Goal: Task Accomplishment & Management: Manage account settings

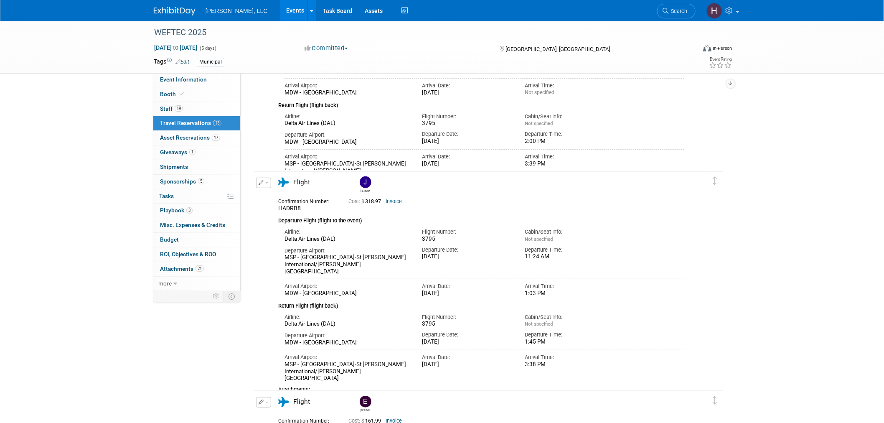
click at [170, 6] on link at bounding box center [180, 7] width 52 height 7
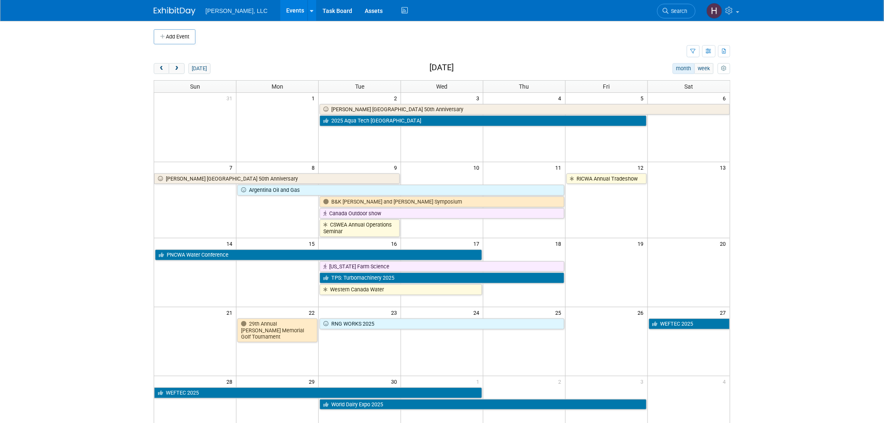
click at [176, 5] on link at bounding box center [180, 7] width 52 height 7
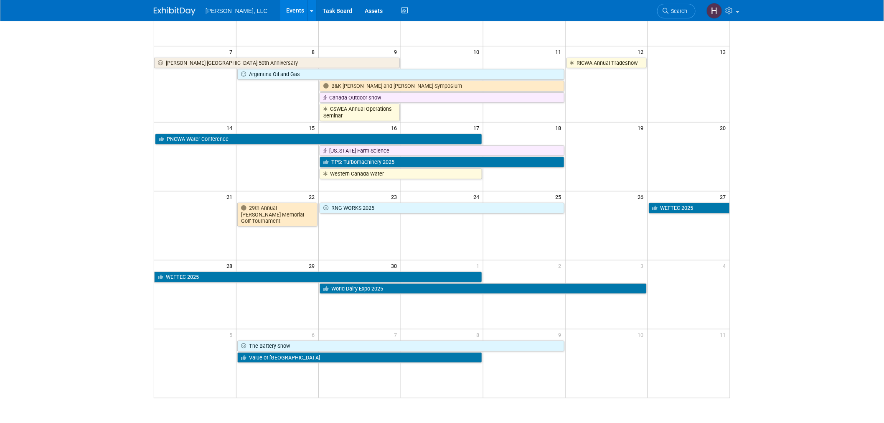
scroll to position [182, 0]
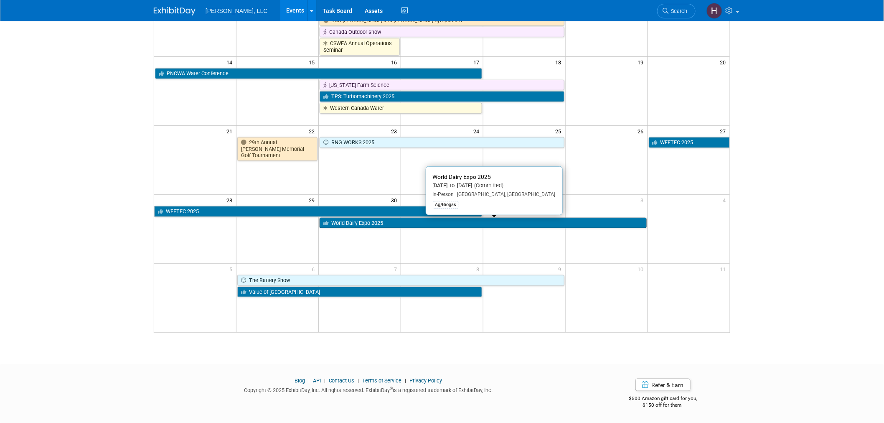
click at [437, 226] on link "World Dairy Expo 2025" at bounding box center [483, 223] width 327 height 11
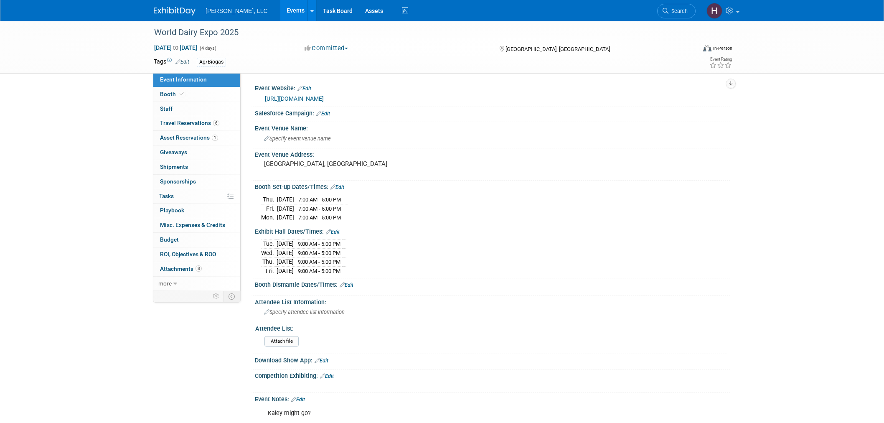
select select "Ag/Biogas"
click at [280, 9] on link "Events" at bounding box center [295, 10] width 31 height 21
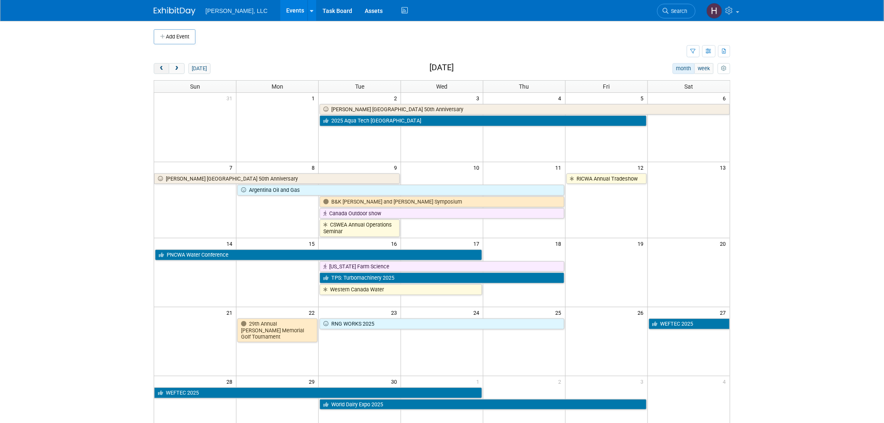
click at [165, 68] on button "prev" at bounding box center [161, 68] width 15 height 11
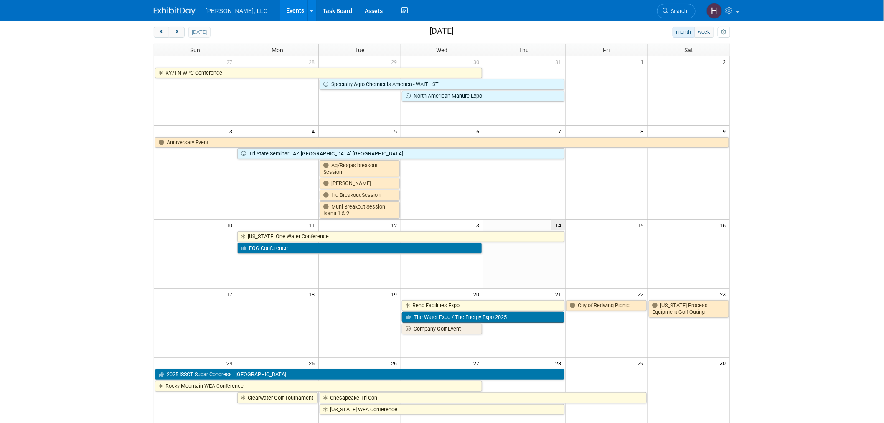
scroll to position [93, 0]
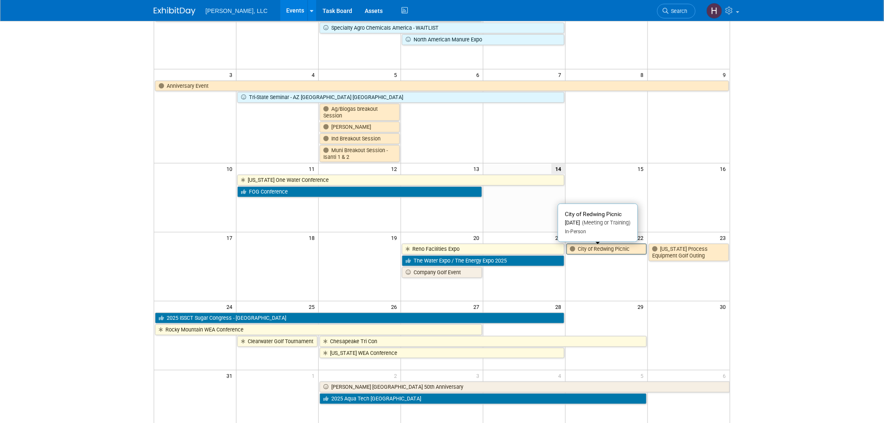
click at [607, 252] on link "City of Redwing Picnic" at bounding box center [607, 249] width 80 height 11
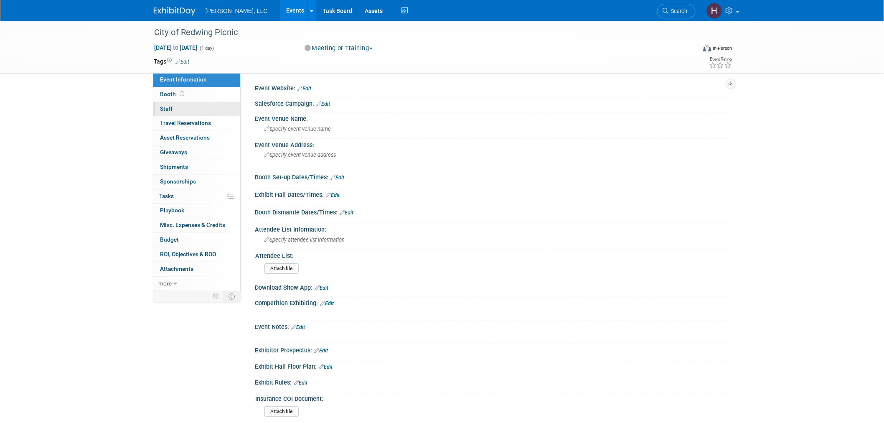
click at [197, 111] on link "0 Staff 0" at bounding box center [196, 109] width 87 height 14
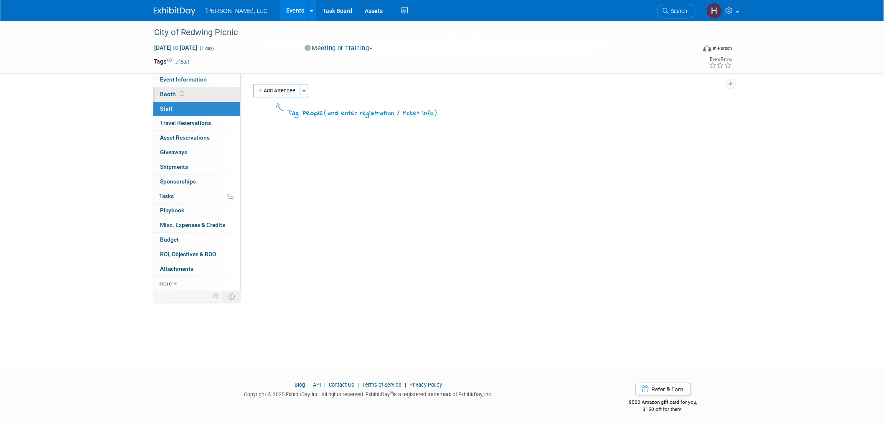
click at [209, 91] on link "Booth" at bounding box center [196, 94] width 87 height 14
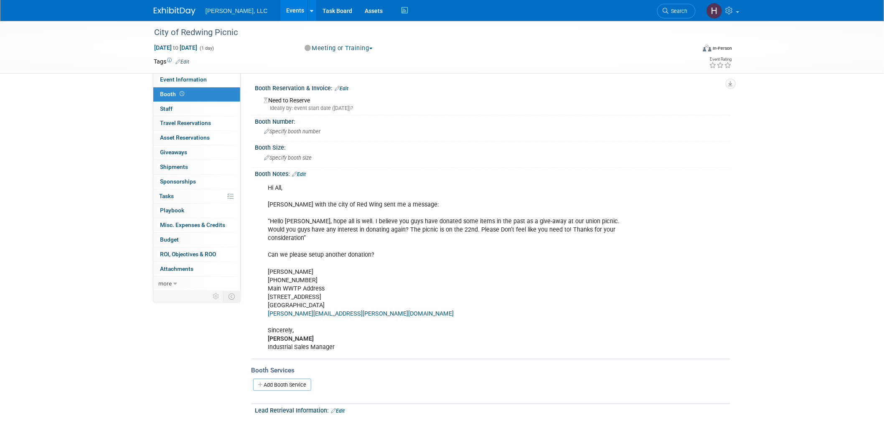
click at [280, 17] on link "Events" at bounding box center [295, 10] width 31 height 21
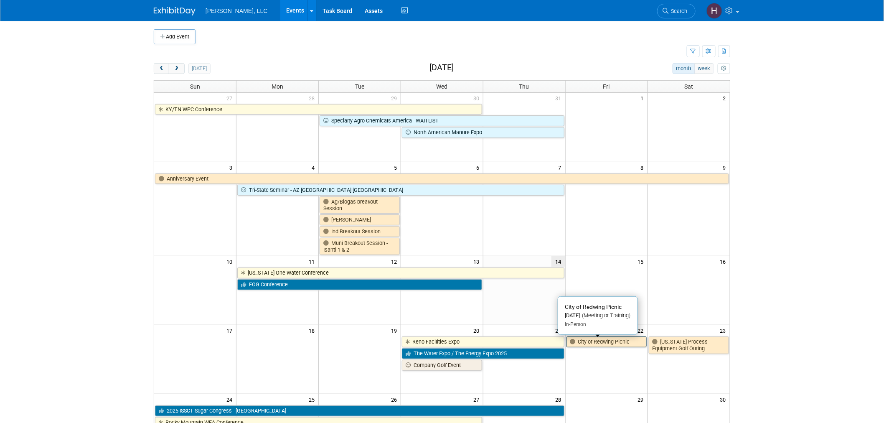
click at [595, 338] on link "City of Redwing Picnic" at bounding box center [607, 341] width 80 height 11
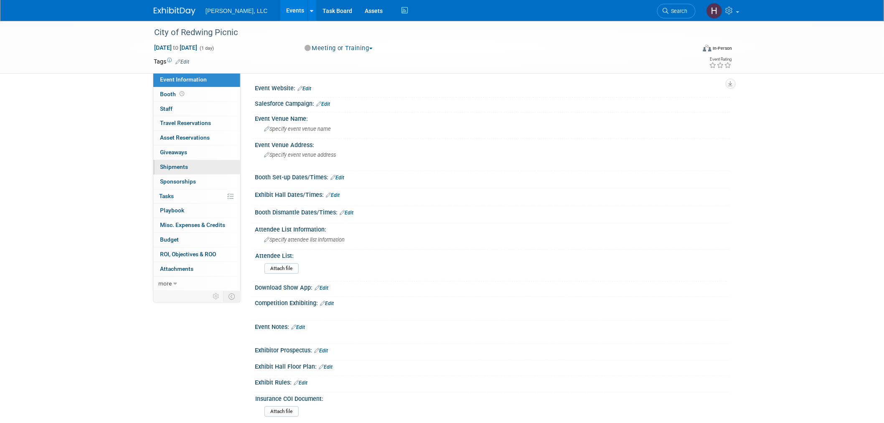
click at [201, 163] on link "0 Shipments 0" at bounding box center [196, 167] width 87 height 14
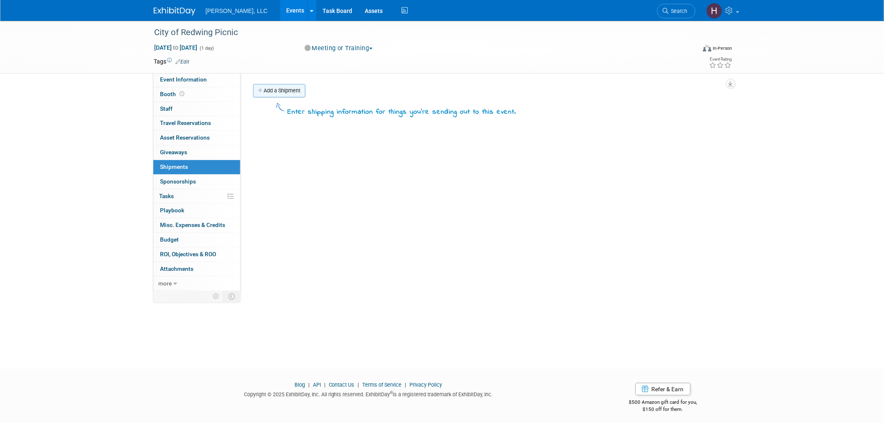
click at [300, 89] on link "Add a Shipment" at bounding box center [279, 90] width 52 height 13
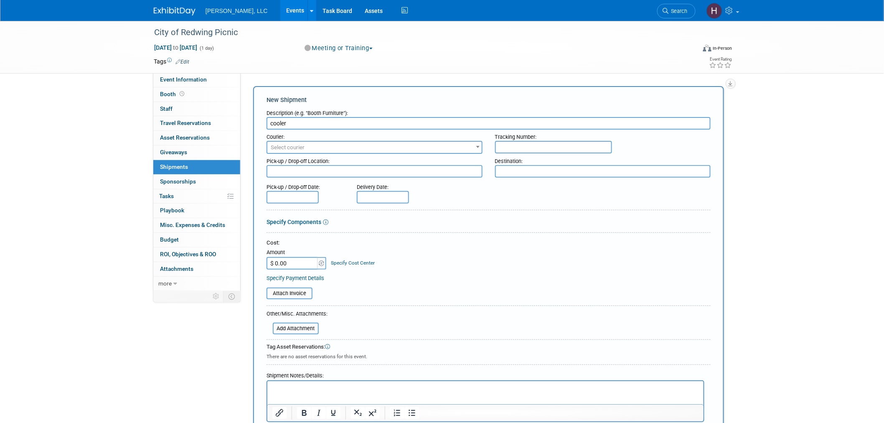
type input "cooler"
click at [300, 195] on input "text" at bounding box center [293, 197] width 52 height 13
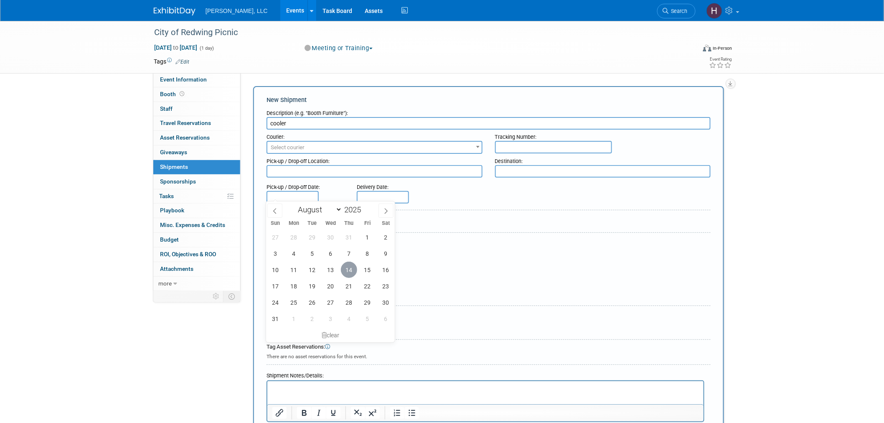
click at [349, 269] on span "14" at bounding box center [349, 270] width 16 height 16
type input "Aug 14, 2025"
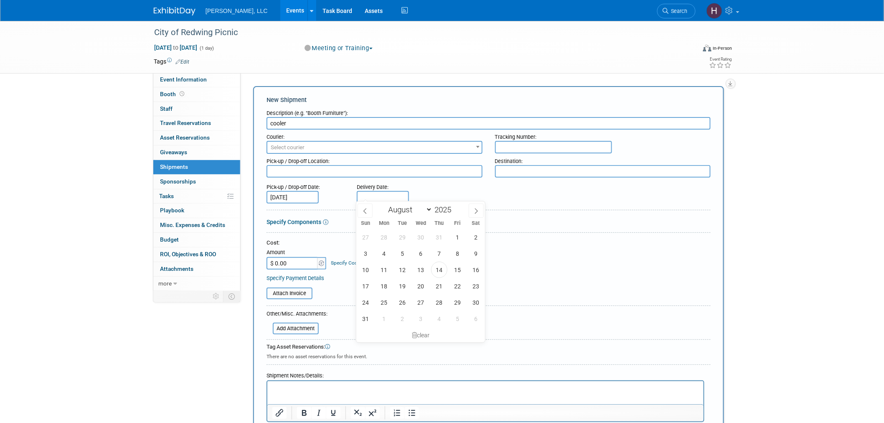
click at [381, 193] on input "text" at bounding box center [383, 197] width 52 height 13
click at [455, 270] on span "15" at bounding box center [458, 270] width 16 height 16
type input "Aug 15, 2025"
click at [415, 142] on span "Select courier" at bounding box center [374, 148] width 214 height 12
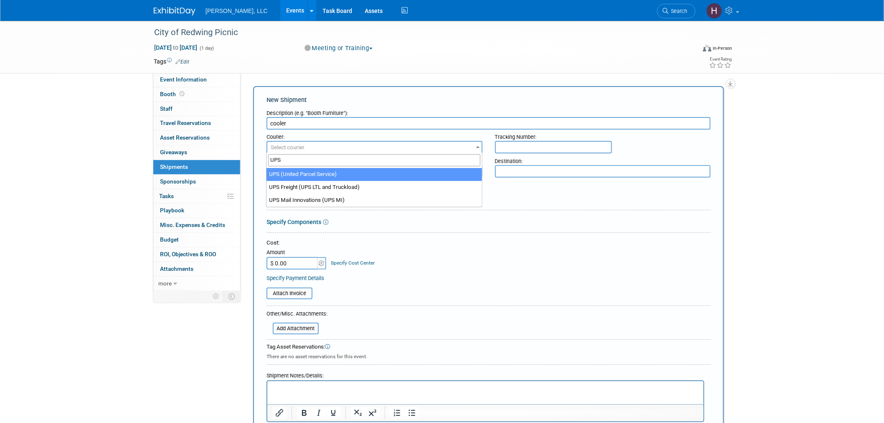
type input "UPS"
select select "508"
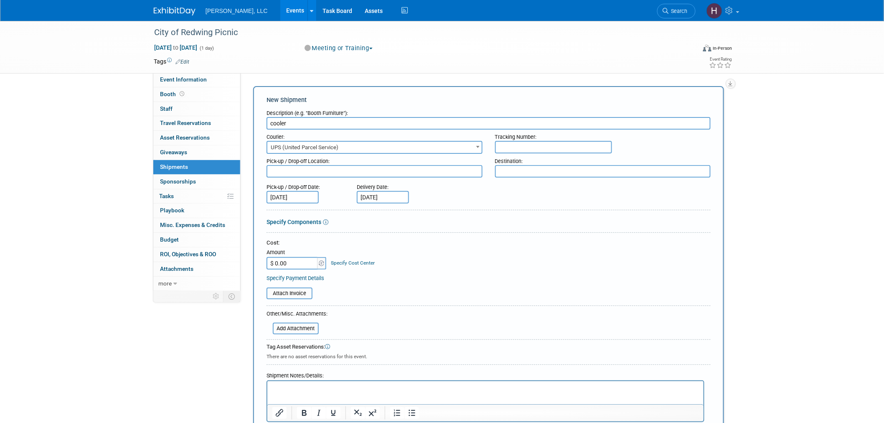
click at [540, 141] on input "text" at bounding box center [553, 147] width 117 height 13
type input "1Z91YF490378158054"
click at [272, 123] on input "cooler" at bounding box center [489, 123] width 444 height 13
click at [297, 123] on input "Cooler" at bounding box center [489, 123] width 444 height 13
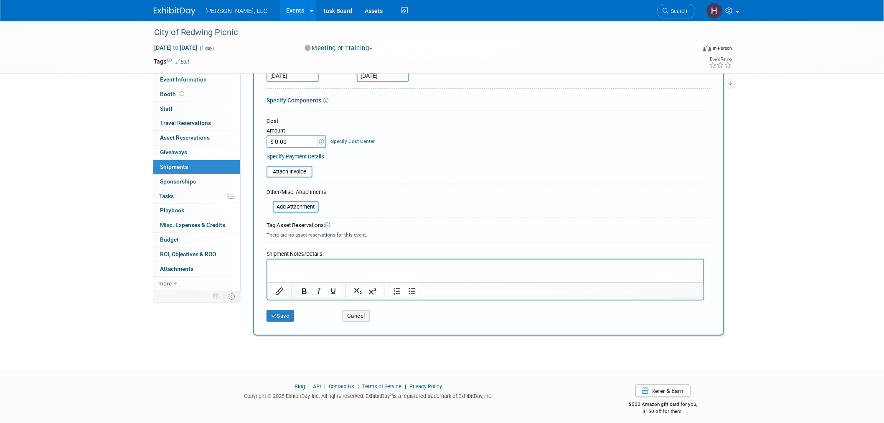
scroll to position [123, 0]
type input "Cooler tumbler & golf balls"
click at [286, 314] on button "Save" at bounding box center [281, 315] width 28 height 12
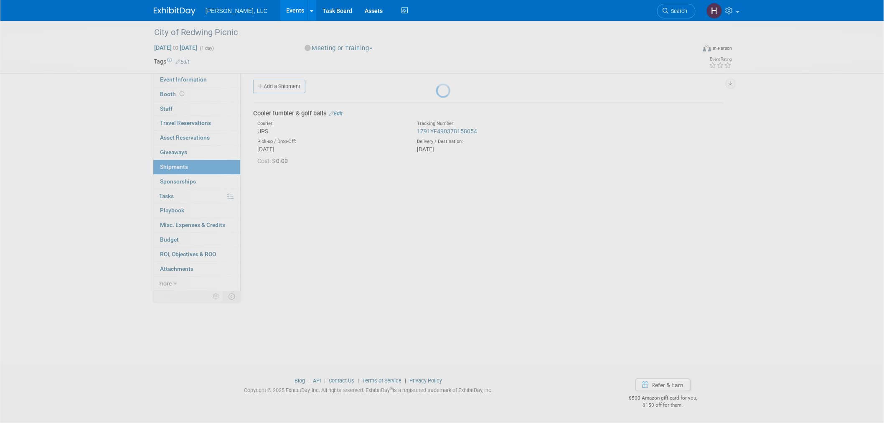
scroll to position [4, 0]
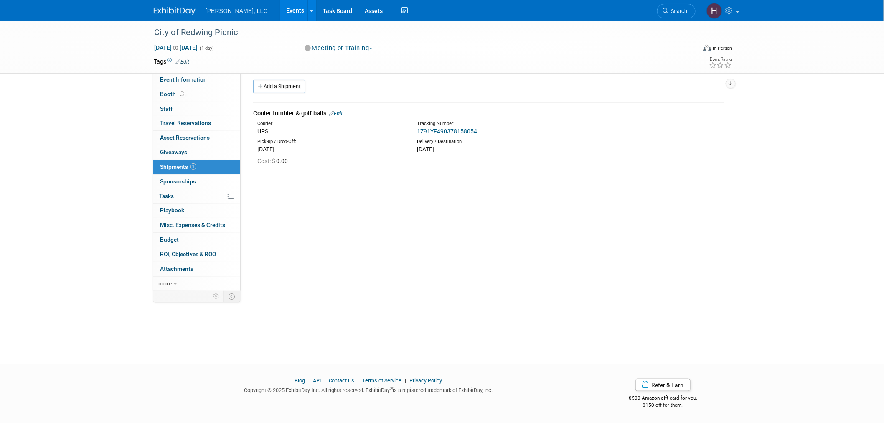
click at [280, 15] on link "Events" at bounding box center [295, 10] width 31 height 21
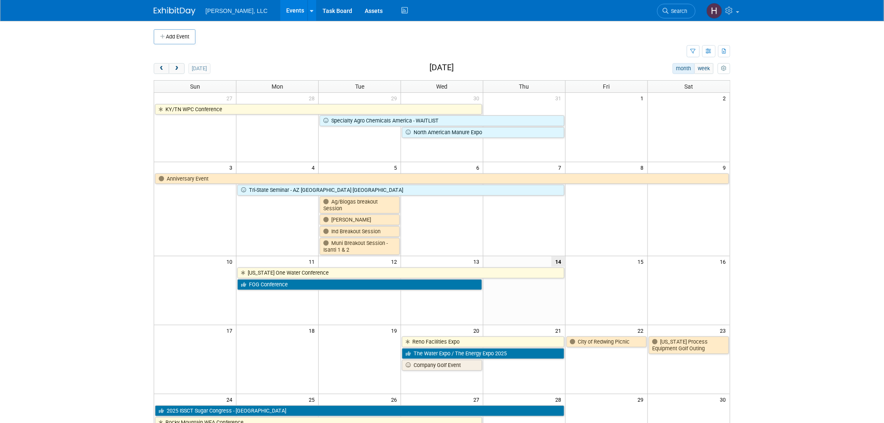
click at [175, 7] on img at bounding box center [175, 11] width 42 height 8
click at [178, 68] on span "next" at bounding box center [176, 68] width 6 height 5
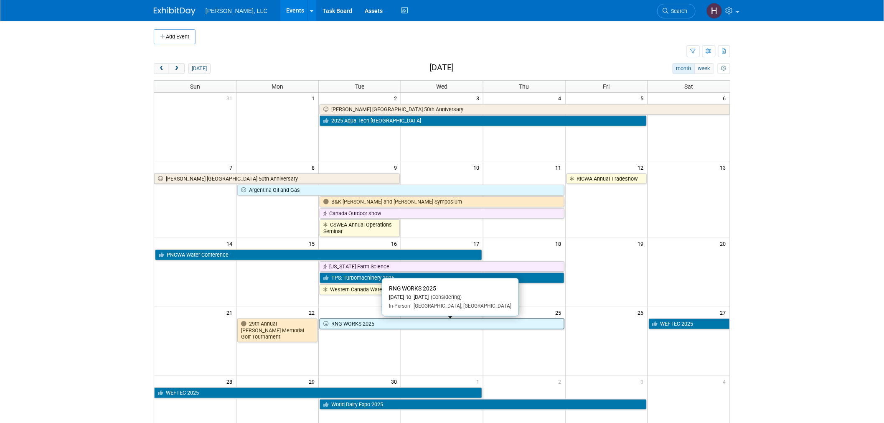
click at [439, 320] on link "RNG WORKS 2025" at bounding box center [442, 323] width 245 height 11
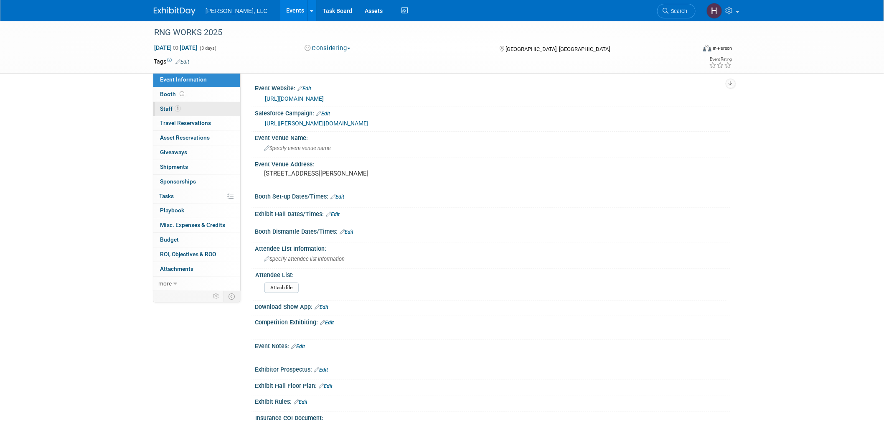
click at [210, 109] on link "1 Staff 1" at bounding box center [196, 109] width 87 height 14
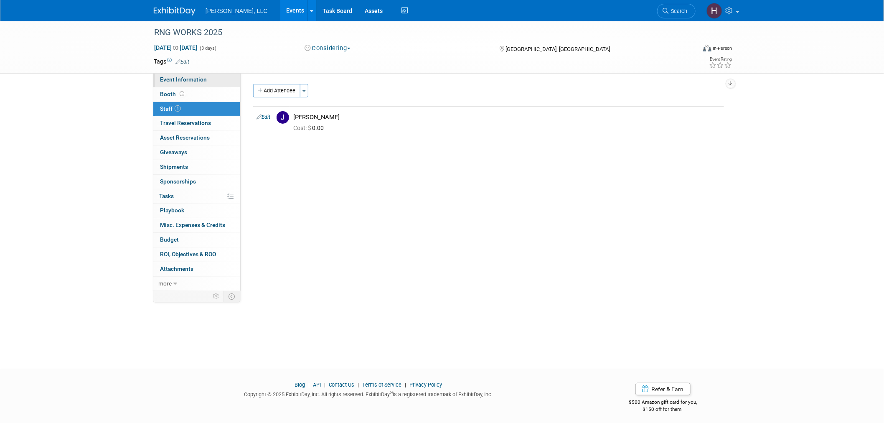
click at [213, 77] on link "Event Information" at bounding box center [196, 80] width 87 height 14
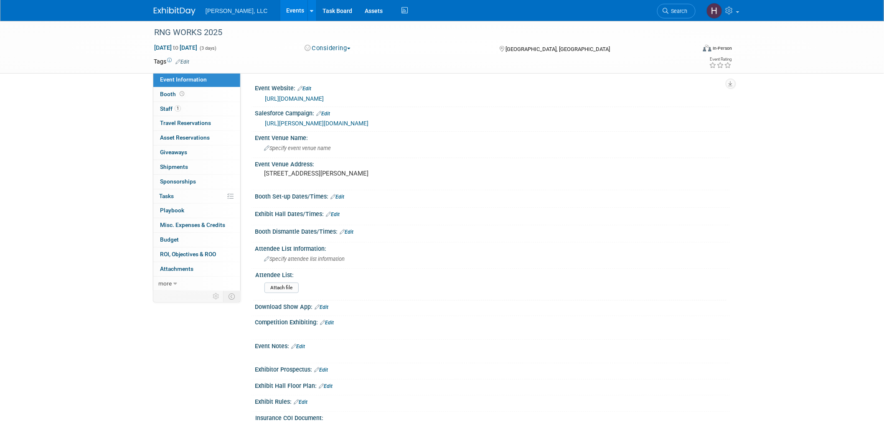
click at [280, 13] on link "Events" at bounding box center [295, 10] width 31 height 21
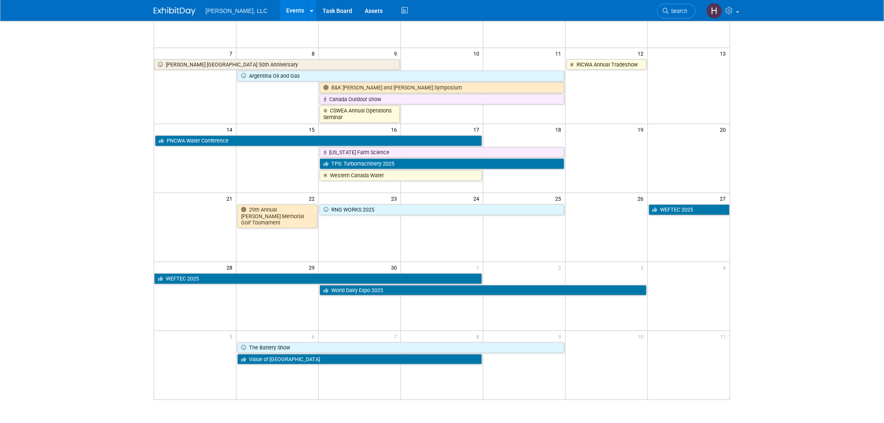
scroll to position [182, 0]
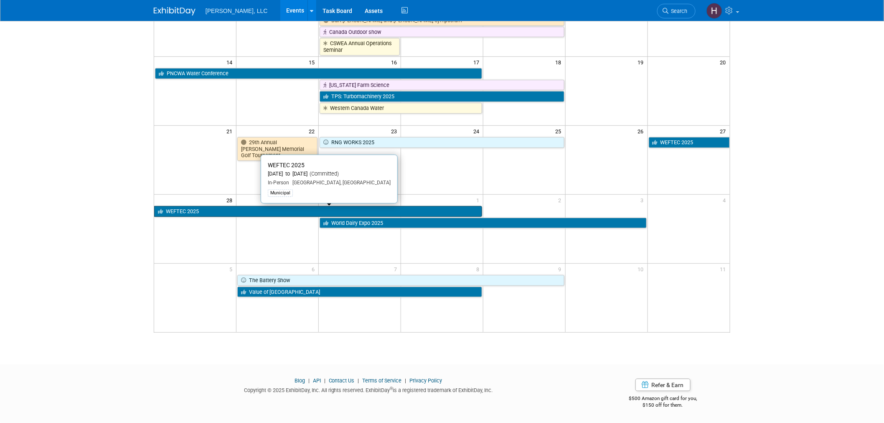
click at [256, 209] on link "WEFTEC 2025" at bounding box center [318, 211] width 328 height 11
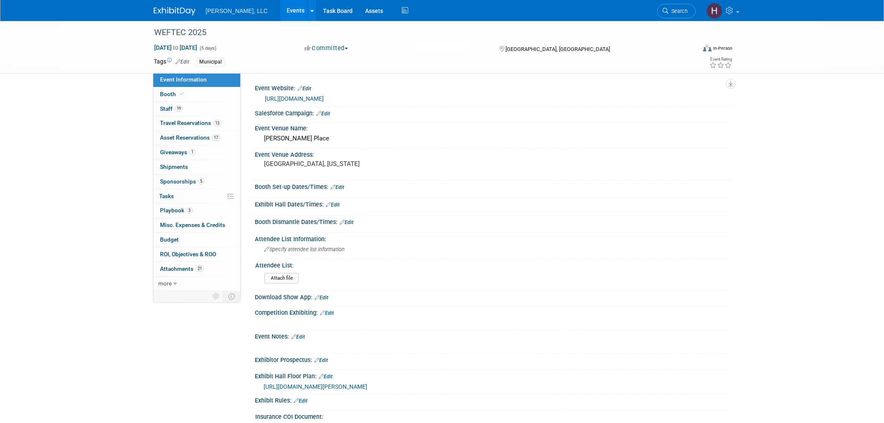
select select "Municipal"
click at [182, 122] on span "Travel Reservations 13" at bounding box center [190, 123] width 61 height 7
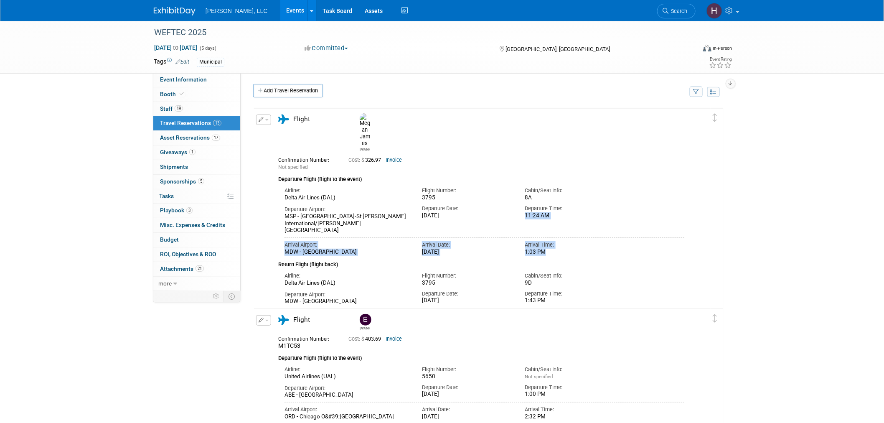
drag, startPoint x: 533, startPoint y: 193, endPoint x: 553, endPoint y: 222, distance: 35.1
click at [553, 222] on div "Airline: Delta Air Lines (DAL) Flight Number: 3795 Departure Date:" at bounding box center [481, 219] width 406 height 72
click at [553, 249] on div "1:03 PM" at bounding box center [570, 252] width 91 height 7
drag, startPoint x: 552, startPoint y: 221, endPoint x: 527, endPoint y: 191, distance: 38.3
click at [527, 191] on div "Airline: Delta Air Lines (DAL) Flight Number: 3795 Departure Date:" at bounding box center [481, 219] width 406 height 72
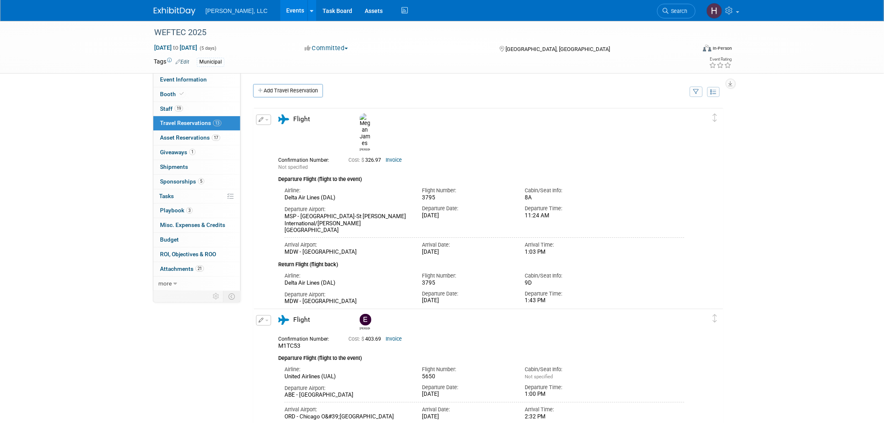
click at [690, 201] on div "Departure Airport: MSP - Minneapolis-St Paul International/Wold-Chamberlain Air…" at bounding box center [484, 217] width 412 height 33
click at [280, 11] on link "Events" at bounding box center [295, 10] width 31 height 21
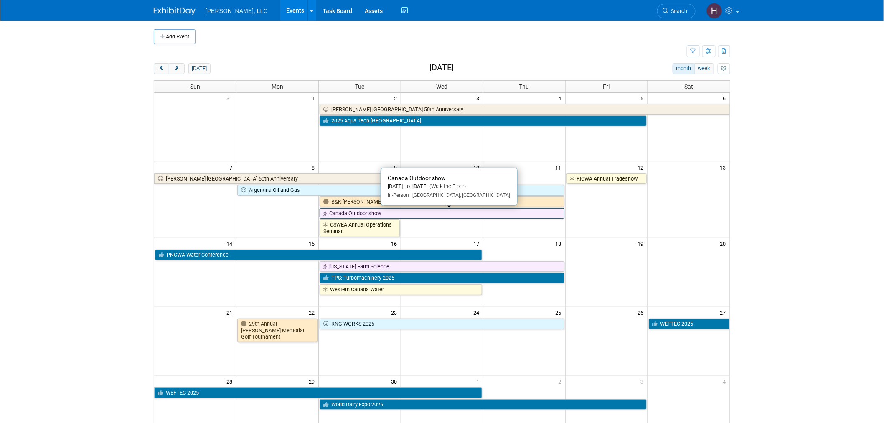
click at [437, 213] on link "Canada Outdoor show" at bounding box center [442, 213] width 245 height 11
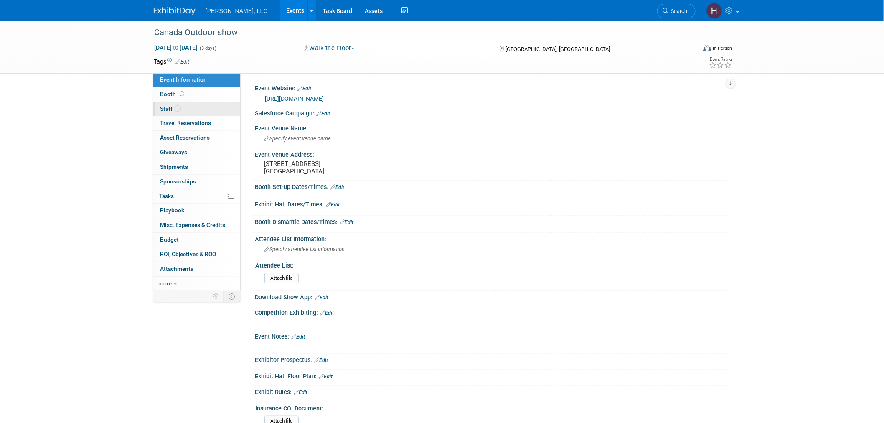
click at [186, 107] on link "1 Staff 1" at bounding box center [196, 109] width 87 height 14
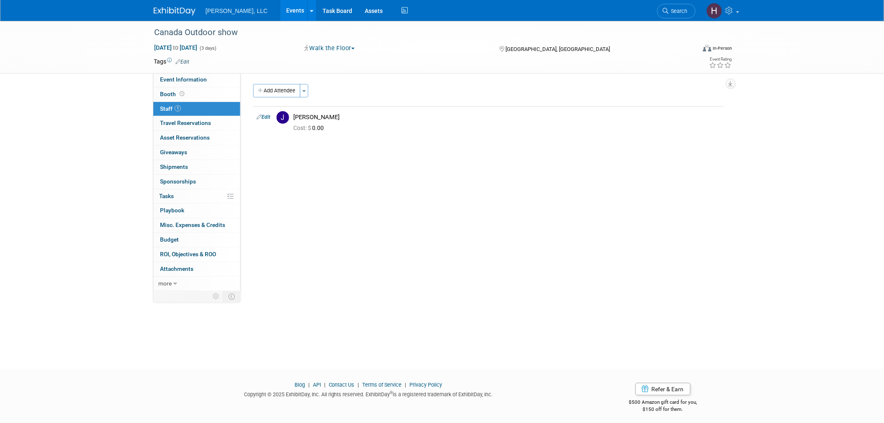
click at [280, 11] on link "Events" at bounding box center [295, 10] width 31 height 21
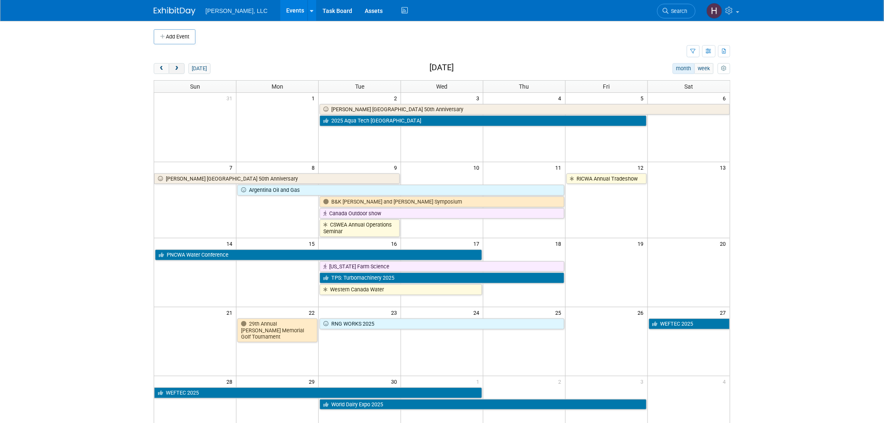
click at [180, 71] on span "next" at bounding box center [176, 68] width 6 height 5
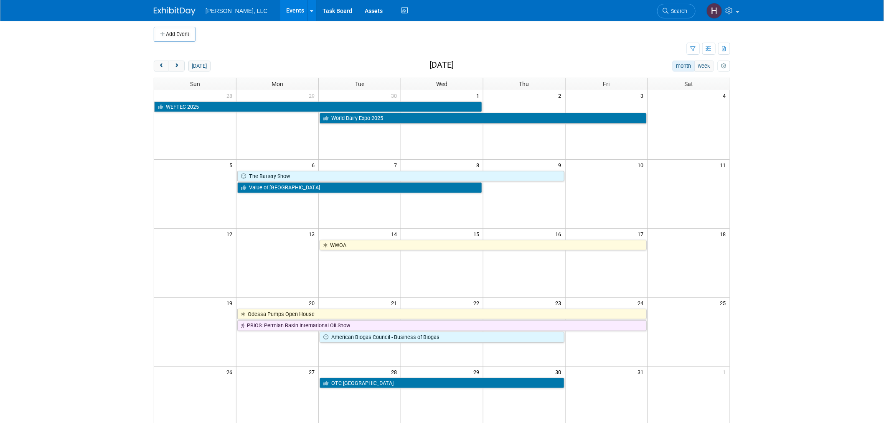
scroll to position [46, 0]
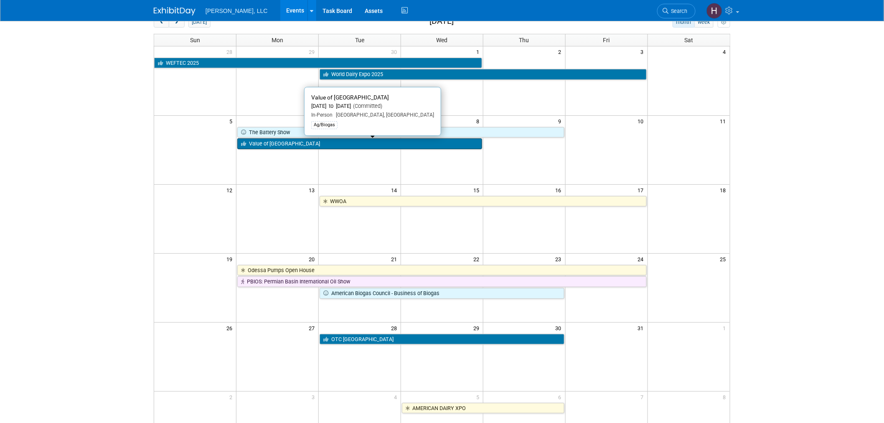
click at [356, 148] on link "Value of [GEOGRAPHIC_DATA]" at bounding box center [359, 143] width 245 height 11
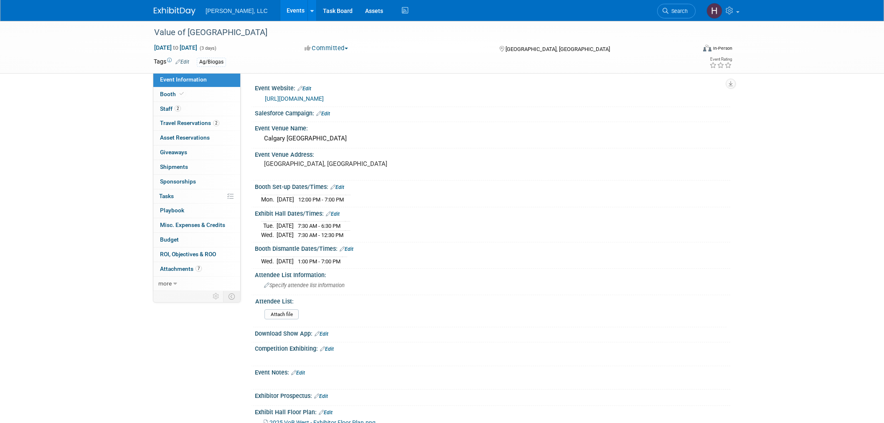
select select "Ag/Biogas"
click at [280, 9] on link "Events" at bounding box center [295, 10] width 31 height 21
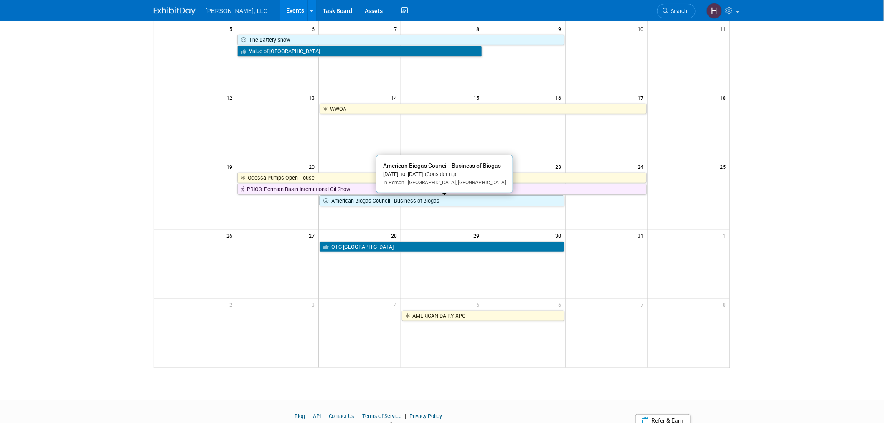
scroll to position [139, 0]
click at [430, 203] on link "American Biogas Council - Business of Biogas" at bounding box center [442, 200] width 245 height 11
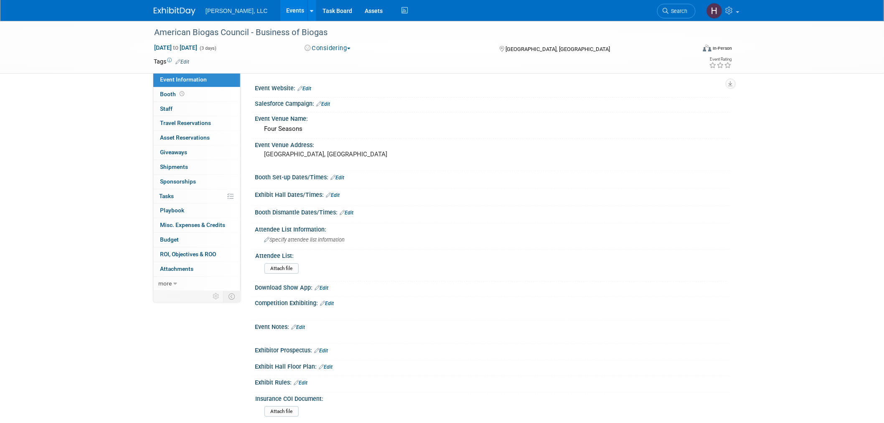
click at [280, 5] on link "Events" at bounding box center [295, 10] width 31 height 21
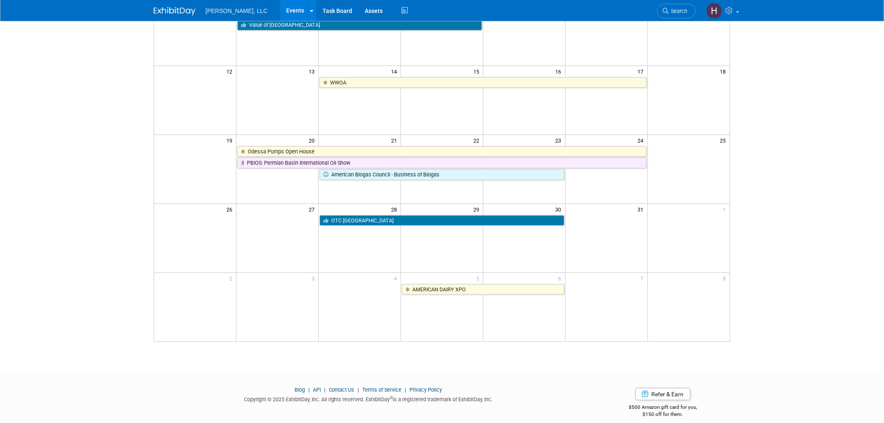
scroll to position [174, 0]
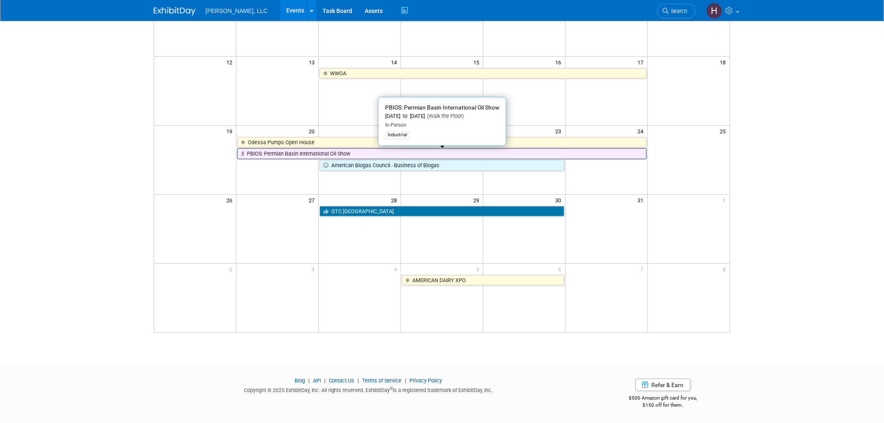
click at [297, 158] on link "PBIOS: Permian Basin International Oil Show" at bounding box center [441, 153] width 409 height 11
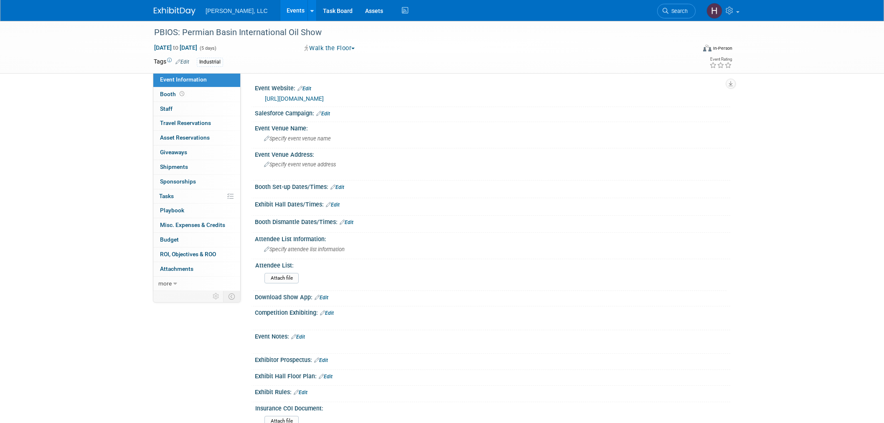
select select "Industrial"
click at [280, 2] on link "Events" at bounding box center [295, 10] width 31 height 21
